Goal: Communication & Community: Answer question/provide support

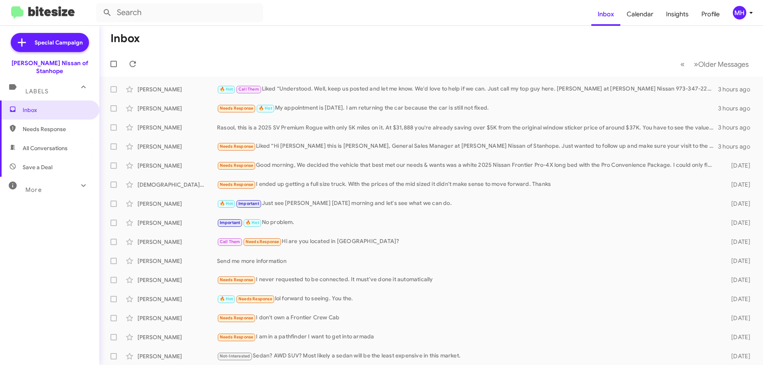
click at [30, 144] on span "All Conversations" at bounding box center [45, 148] width 45 height 8
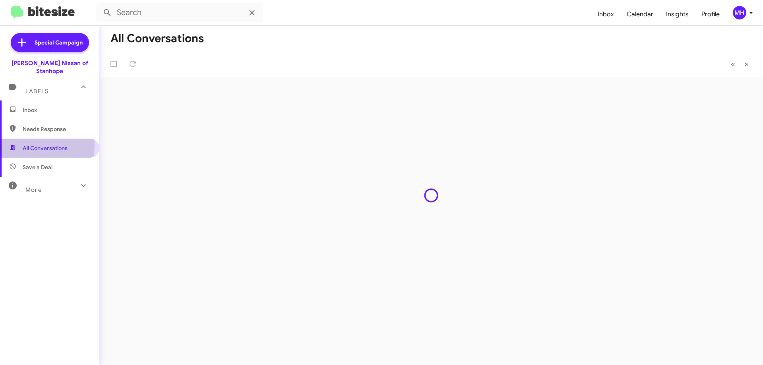
type input "in:all-conversations"
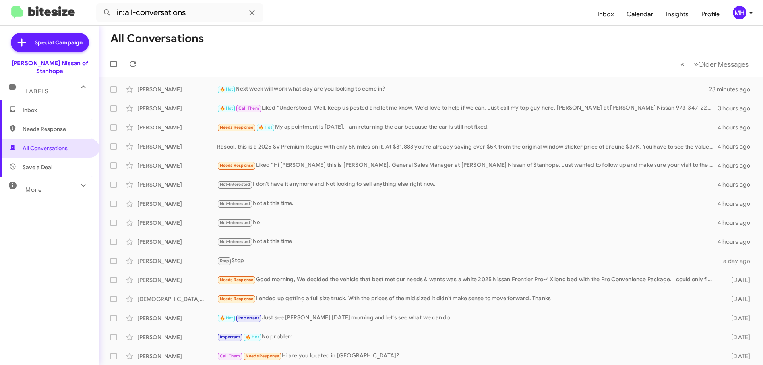
click at [45, 106] on span "Inbox" at bounding box center [57, 110] width 68 height 8
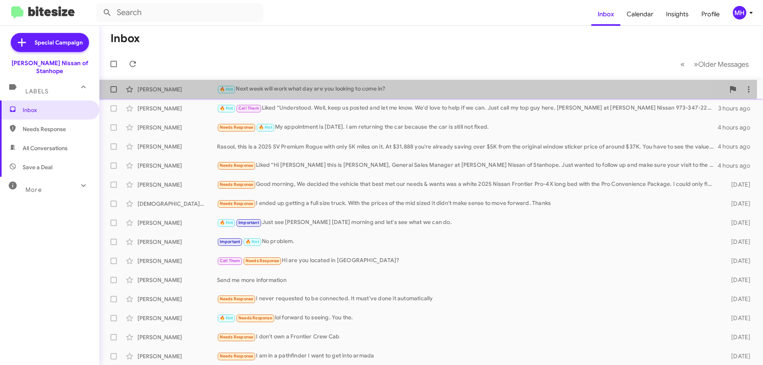
click at [279, 88] on div "🔥 Hot Next week will work what day are you looking to come in?" at bounding box center [471, 89] width 508 height 9
